Goal: Information Seeking & Learning: Understand process/instructions

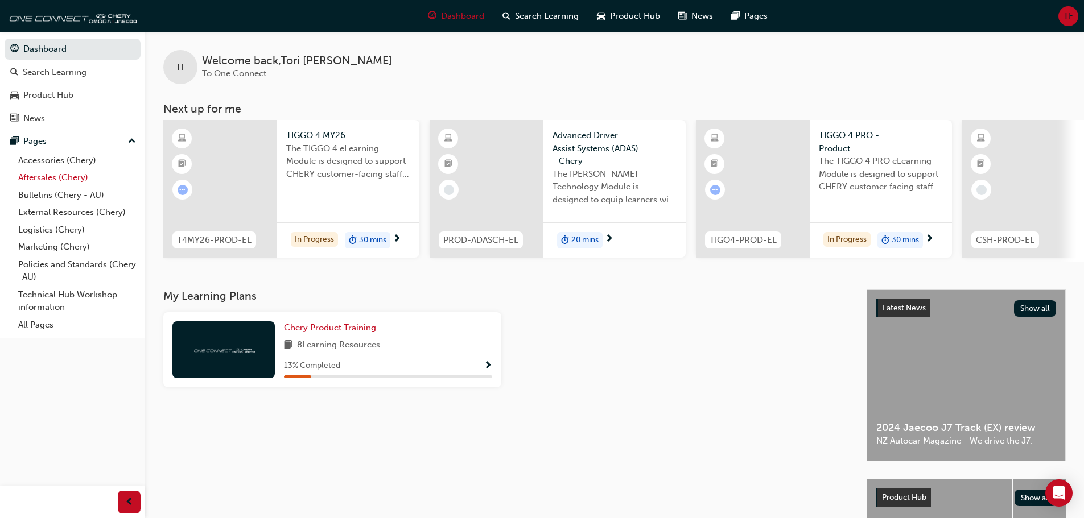
click at [73, 180] on link "Aftersales (Chery)" at bounding box center [77, 178] width 127 height 18
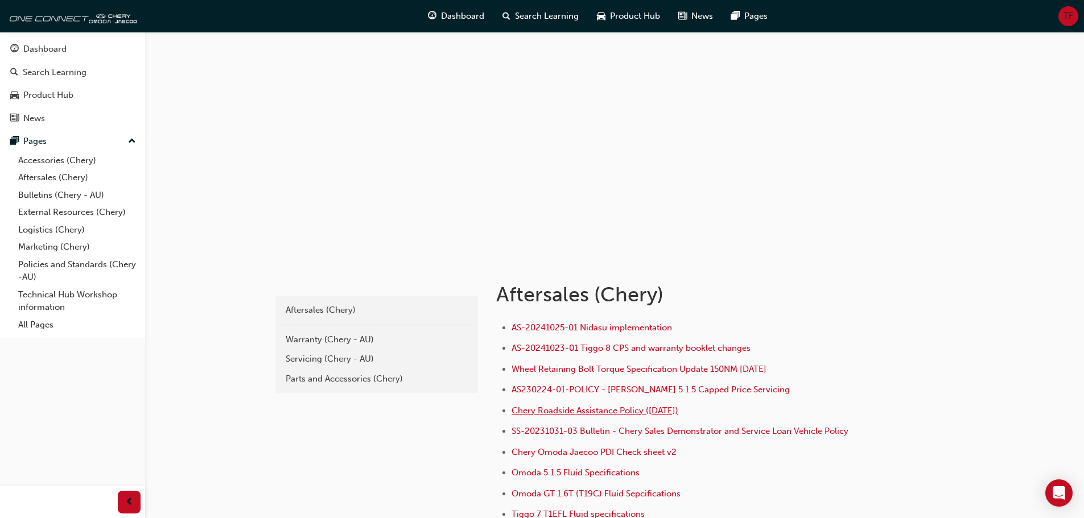
scroll to position [157, 0]
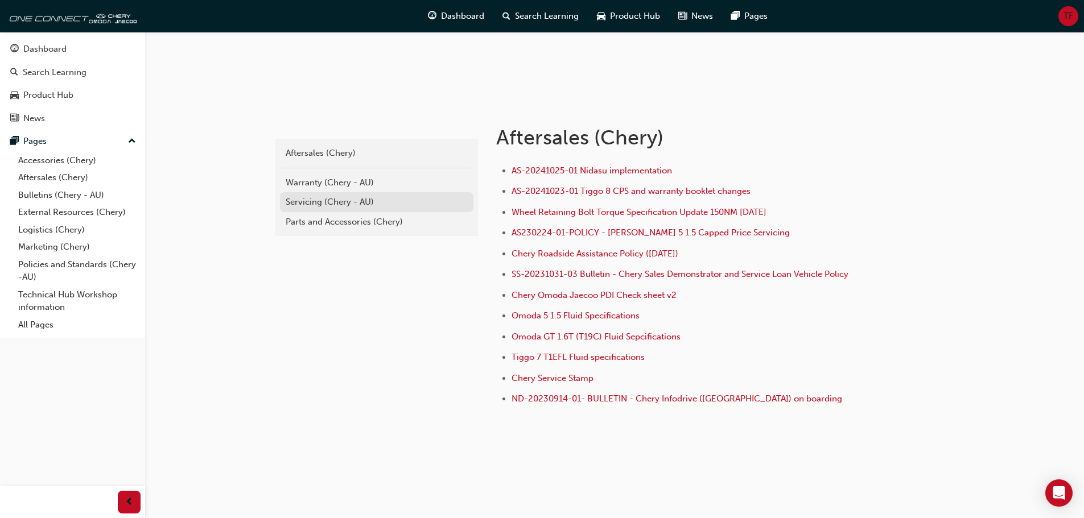
click at [350, 206] on div "Servicing (Chery - AU)" at bounding box center [377, 202] width 182 height 13
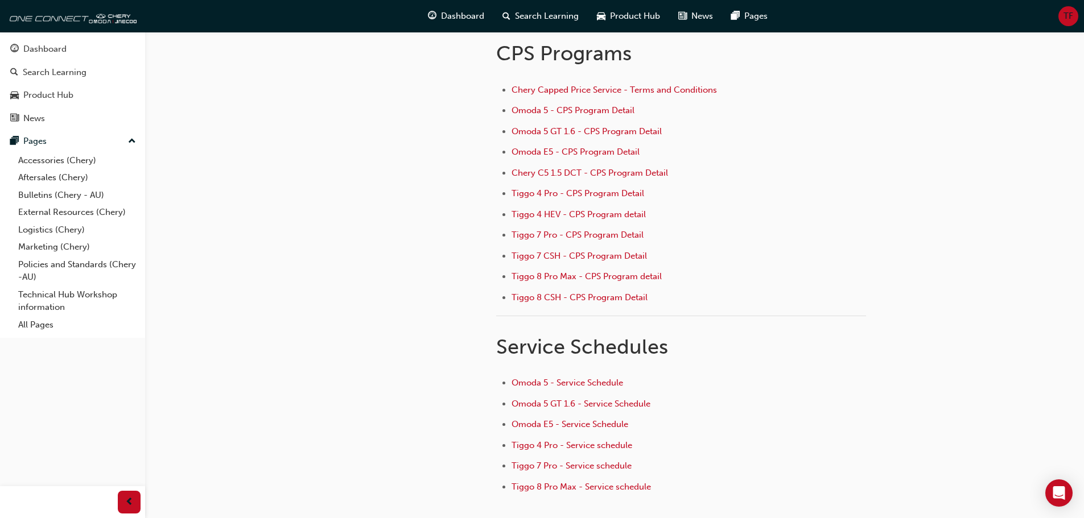
scroll to position [177, 0]
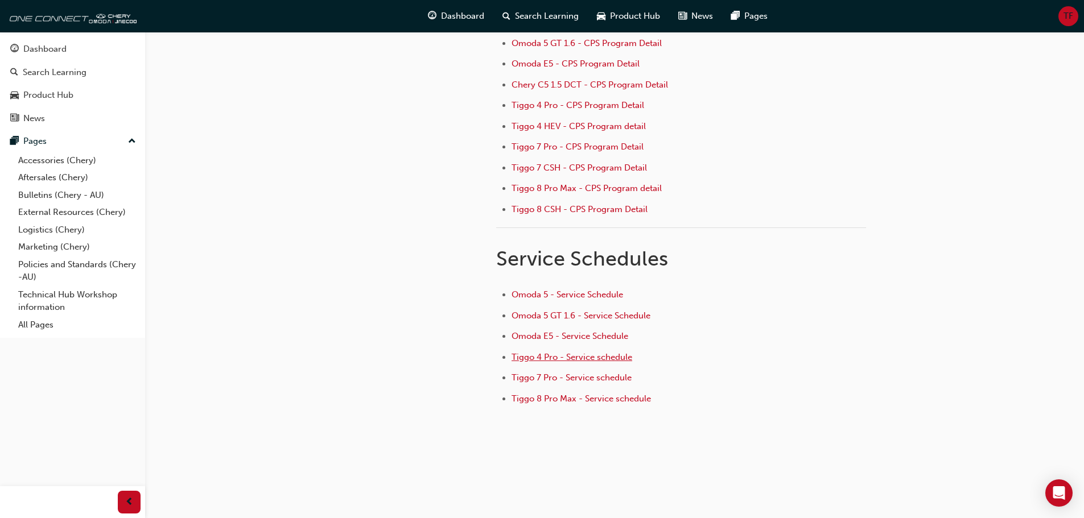
click at [594, 353] on span "Tiggo 4 Pro - Service schedule" at bounding box center [571, 357] width 121 height 10
